Goal: Obtain resource: Obtain resource

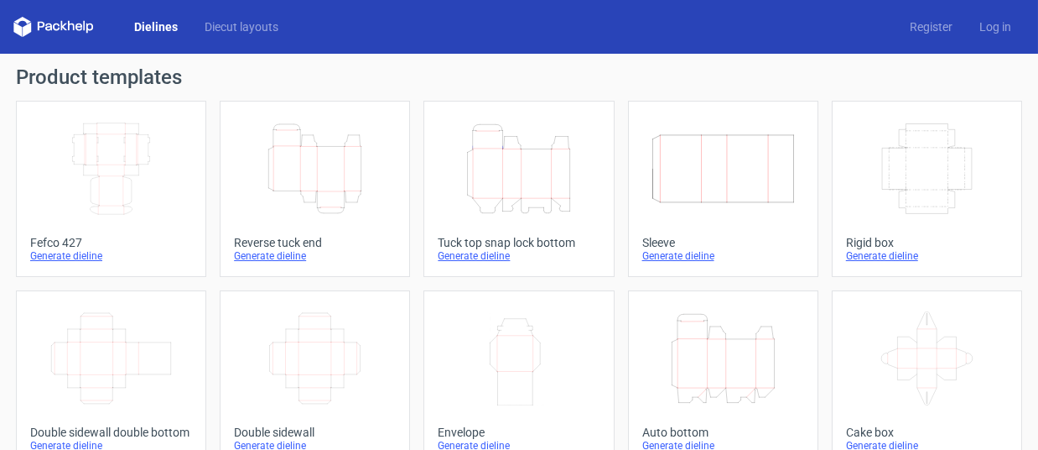
click at [165, 33] on link "Dielines" at bounding box center [156, 26] width 70 height 17
click at [166, 29] on link "Dielines" at bounding box center [156, 26] width 70 height 17
click at [228, 22] on link "Diecut layouts" at bounding box center [241, 26] width 101 height 17
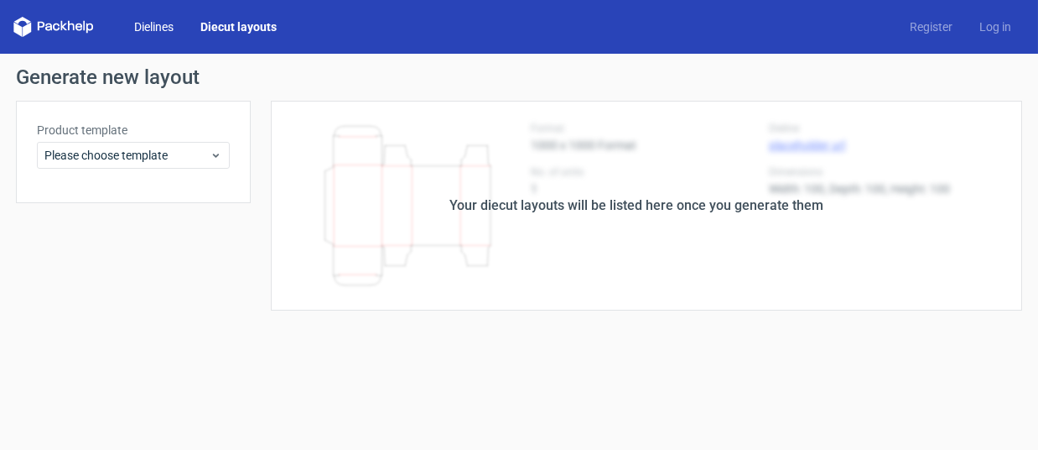
click at [154, 30] on link "Dielines" at bounding box center [154, 26] width 66 height 17
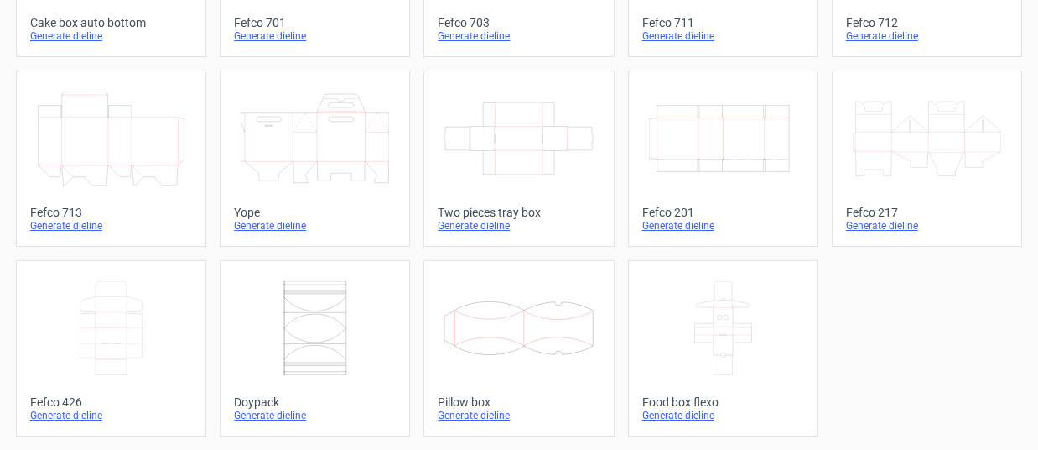
scroll to position [611, 0]
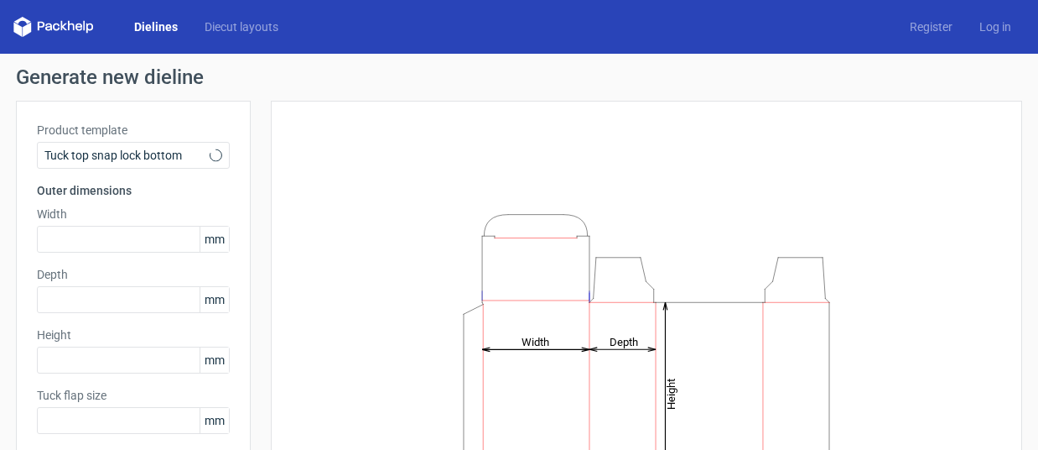
type input "15"
type input "10"
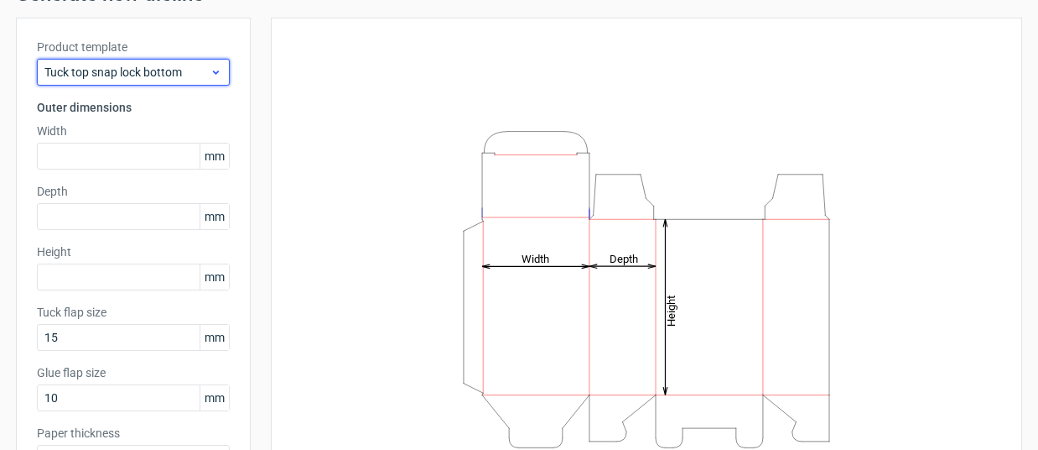
click at [211, 74] on icon at bounding box center [216, 71] width 13 height 13
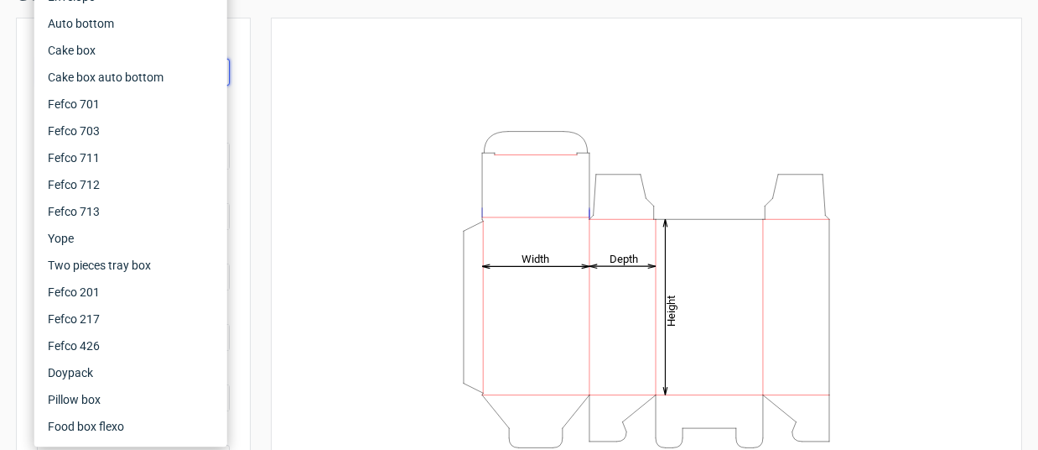
click at [366, 160] on div "Height Depth Width" at bounding box center [647, 289] width 710 height 501
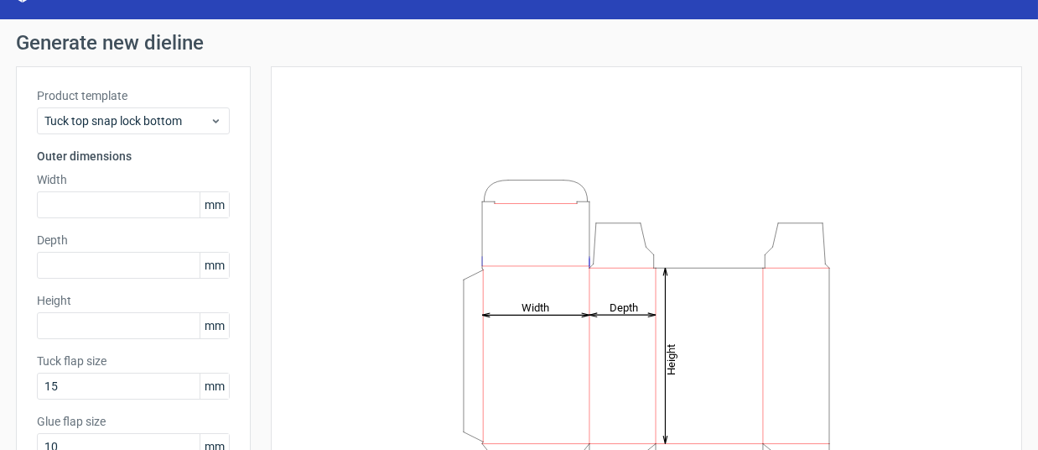
scroll to position [0, 0]
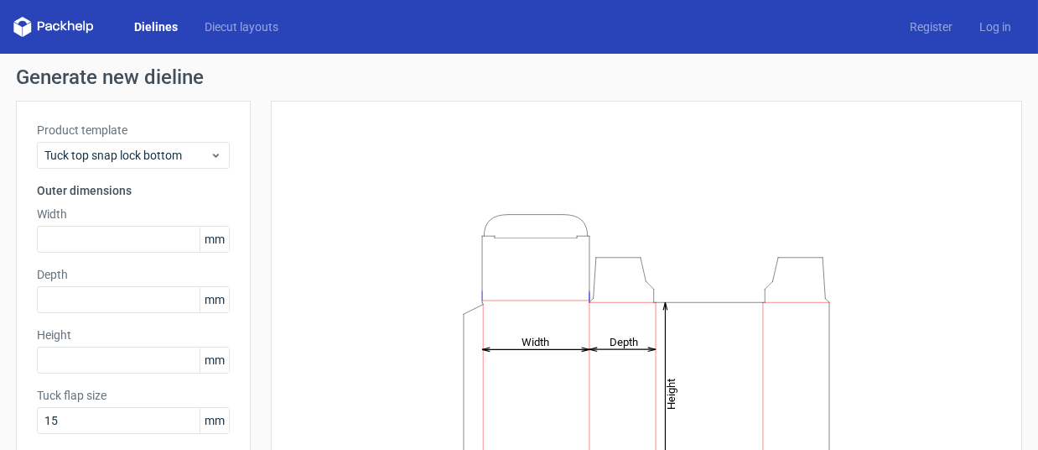
click at [155, 12] on div "Dielines Diecut layouts Register Log in" at bounding box center [519, 27] width 1038 height 54
click at [151, 34] on link "Dielines" at bounding box center [156, 26] width 70 height 17
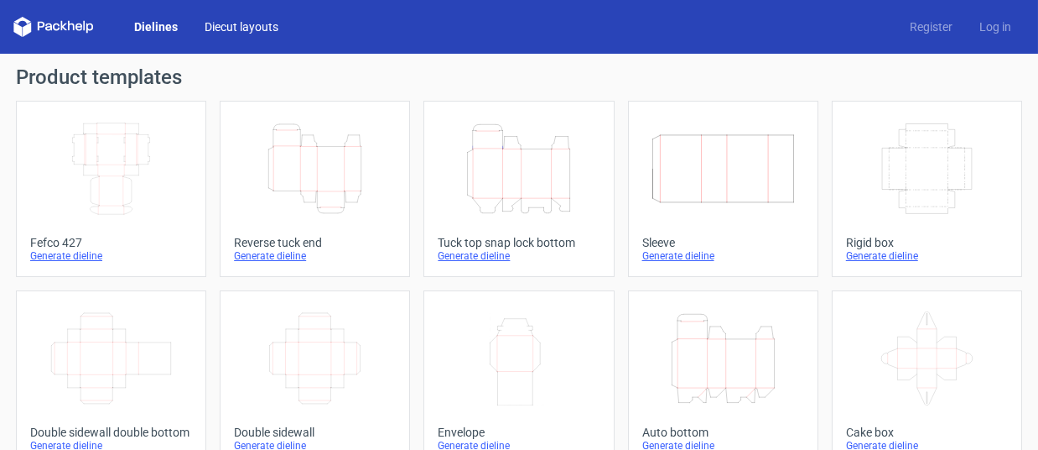
click at [225, 29] on link "Diecut layouts" at bounding box center [241, 26] width 101 height 17
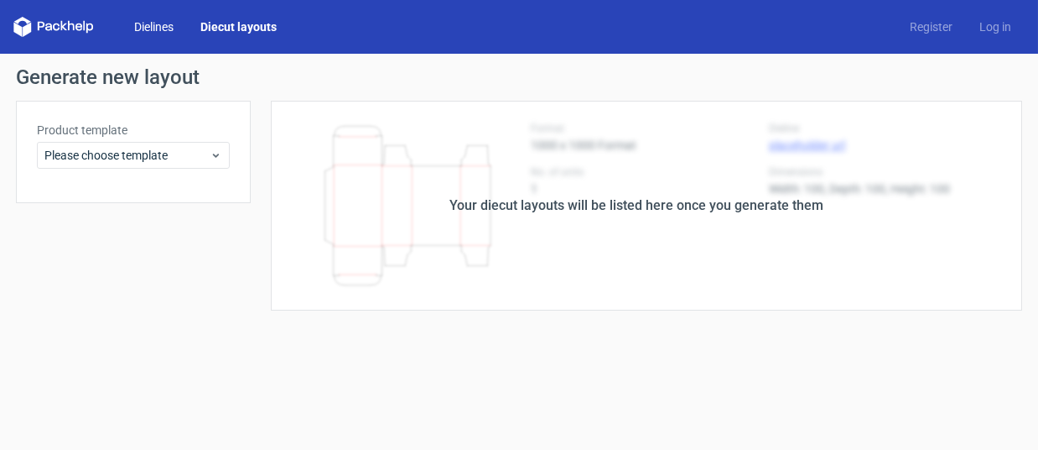
click at [165, 23] on link "Dielines" at bounding box center [154, 26] width 66 height 17
